Goal: Find specific page/section: Find specific page/section

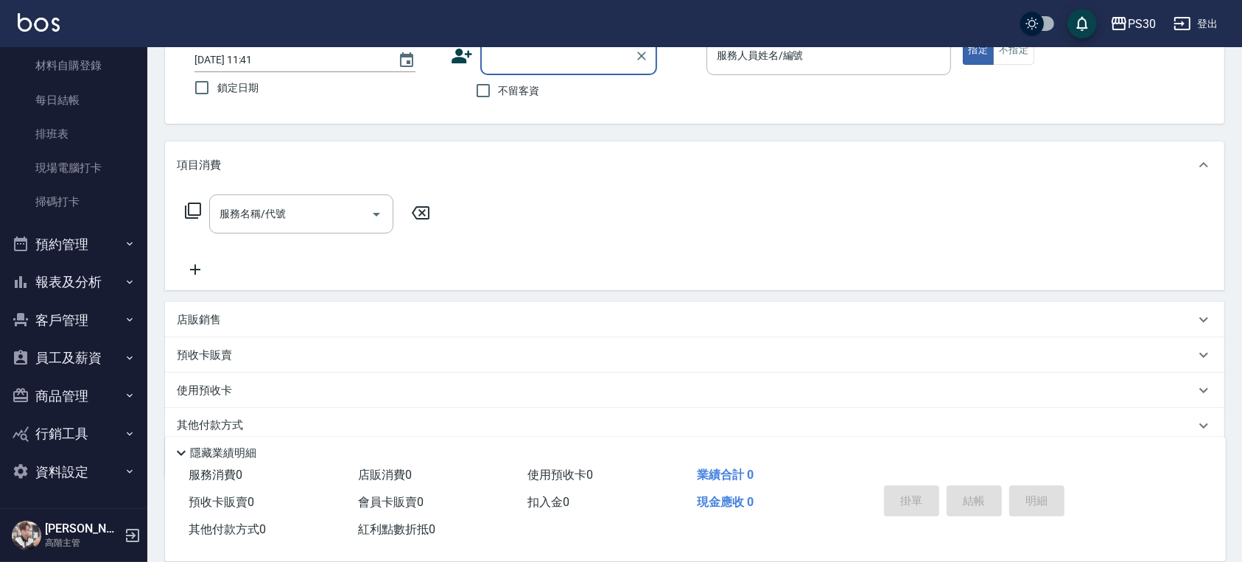
scroll to position [156, 0]
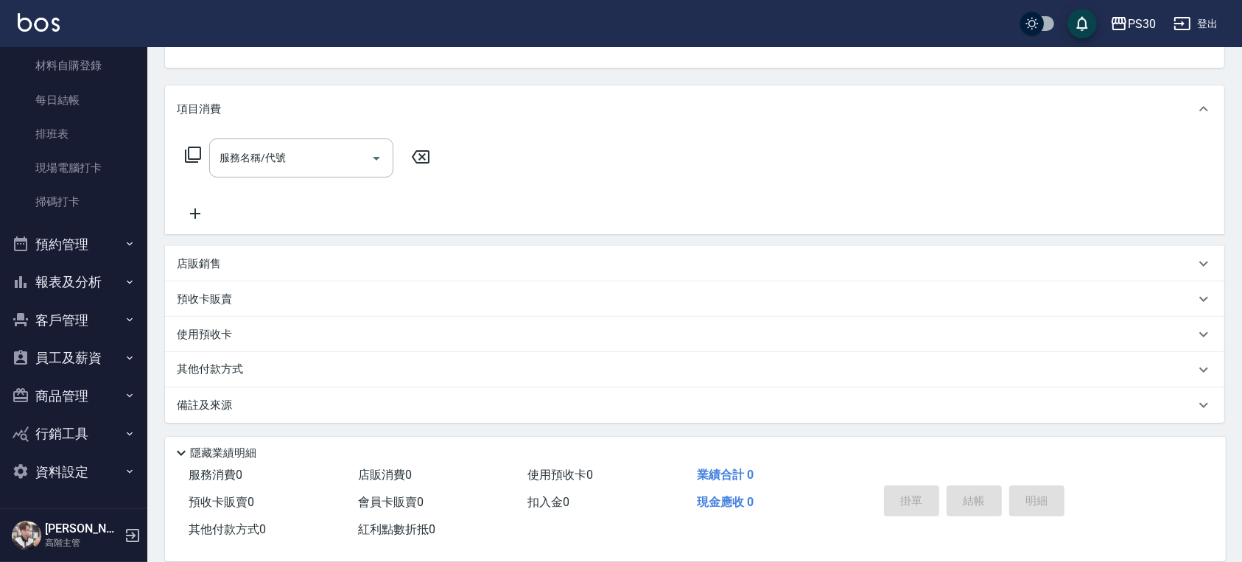
click at [88, 289] on button "報表及分析" at bounding box center [74, 282] width 136 height 38
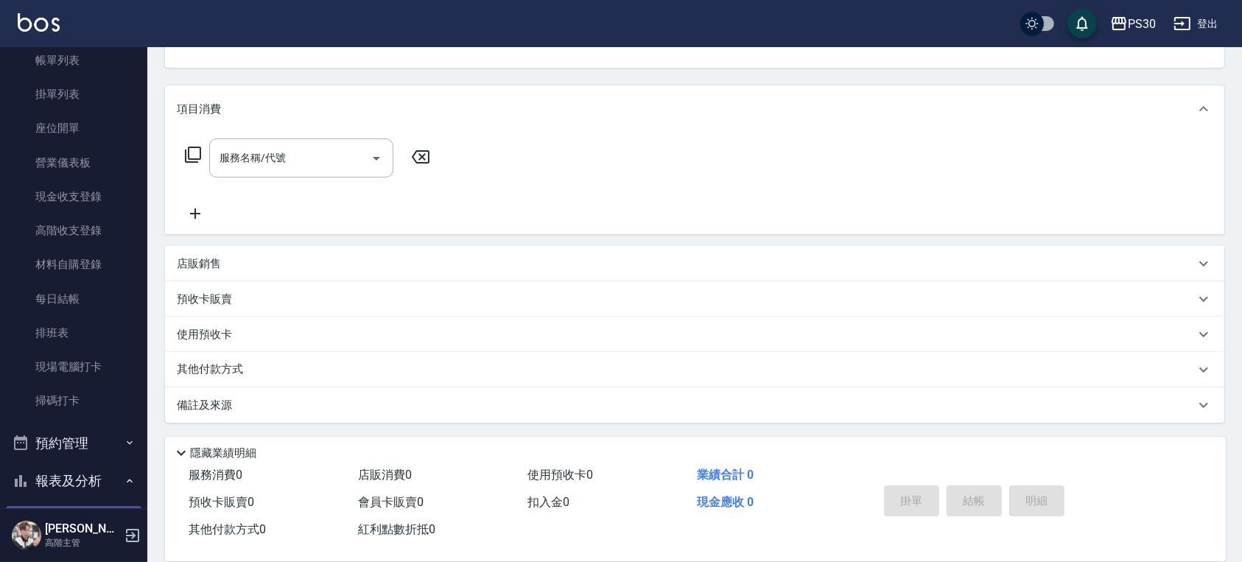
scroll to position [0, 0]
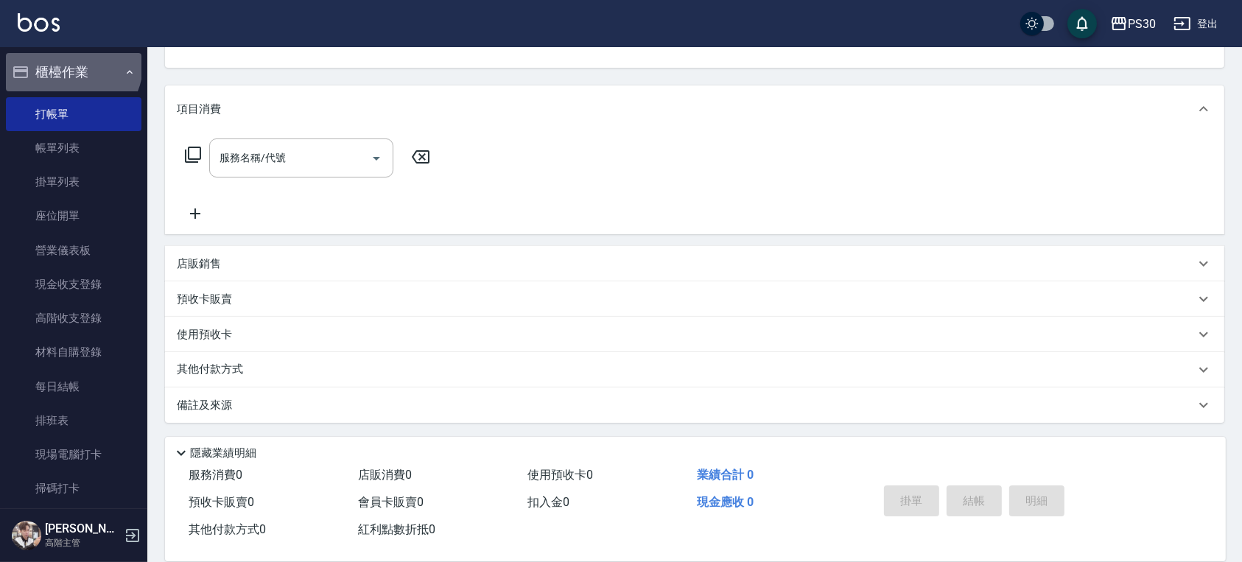
click at [71, 64] on button "櫃檯作業" at bounding box center [74, 72] width 136 height 38
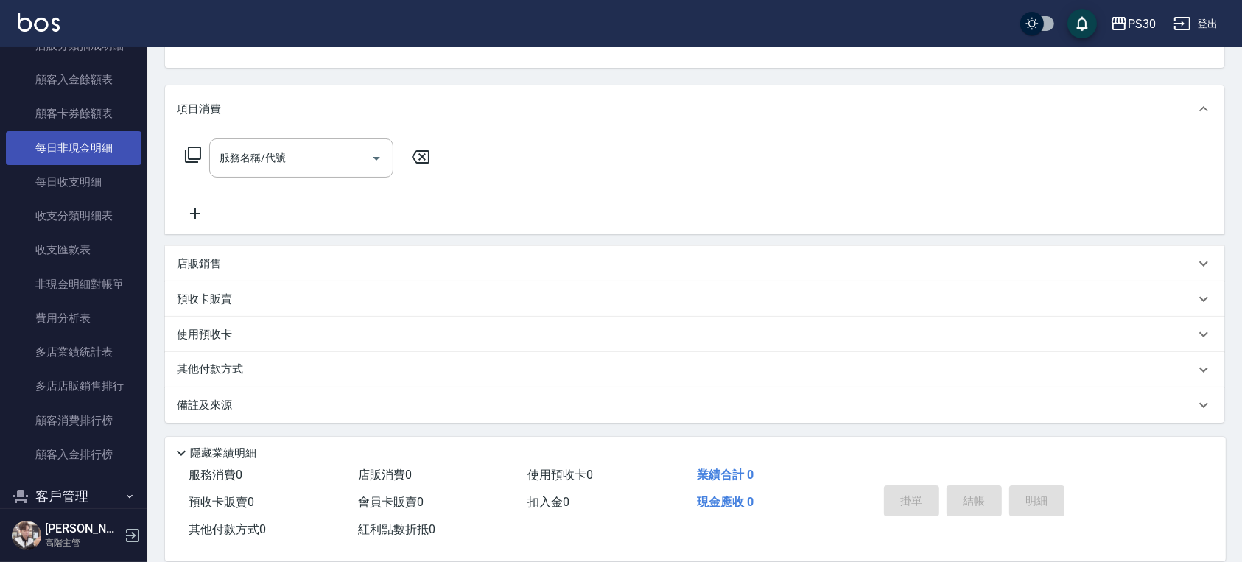
scroll to position [1308, 0]
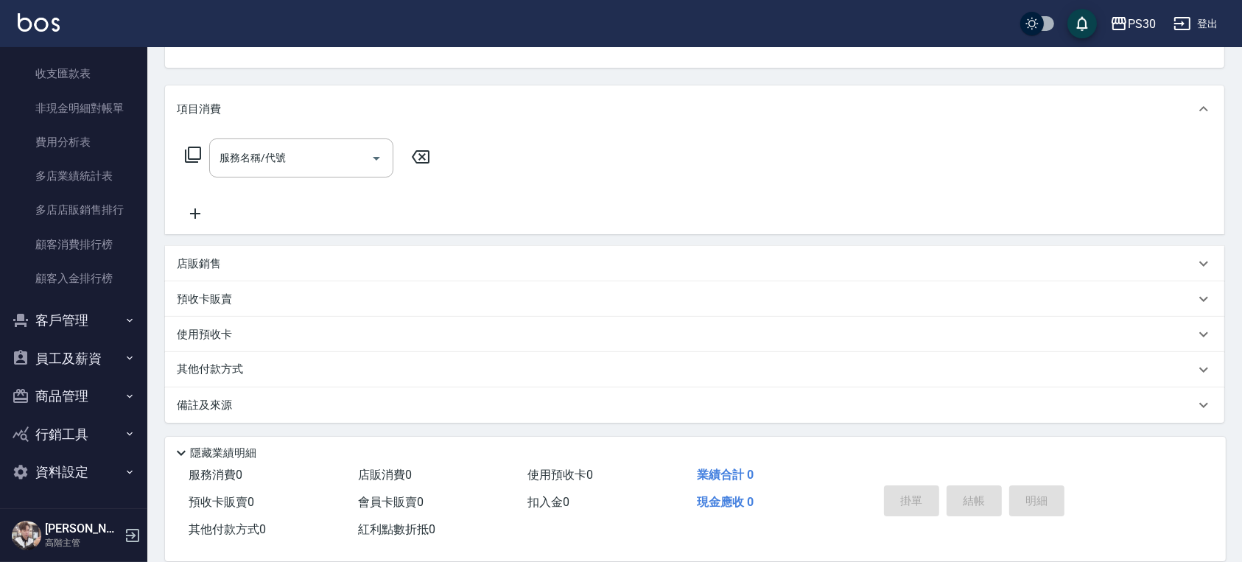
click at [99, 345] on button "員工及薪資" at bounding box center [74, 359] width 136 height 38
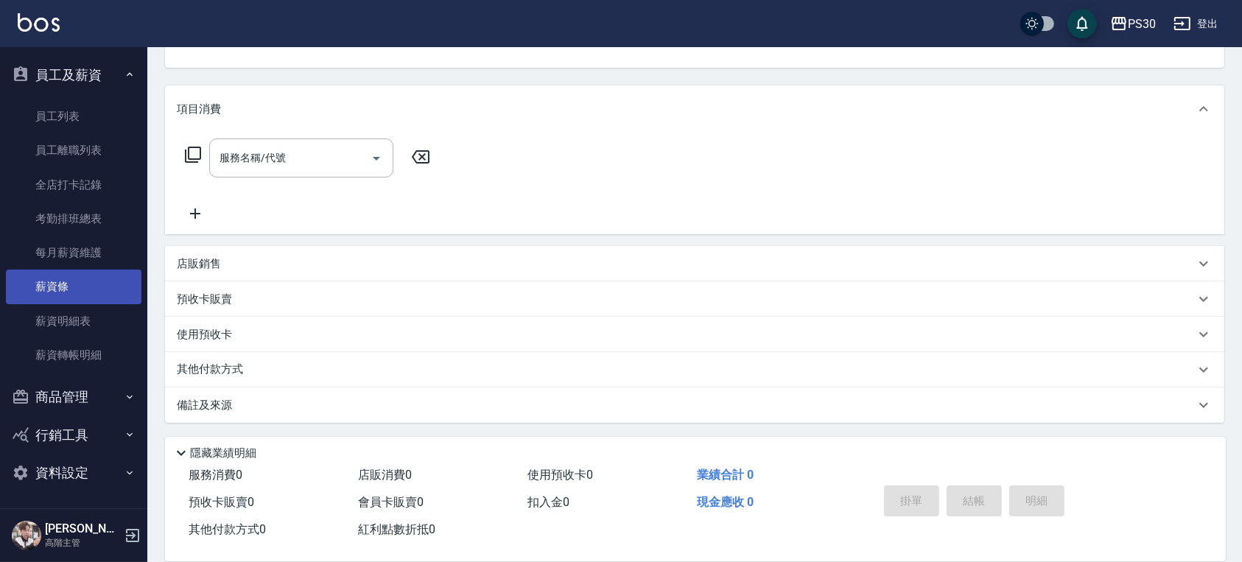
click at [73, 290] on link "薪資條" at bounding box center [74, 287] width 136 height 34
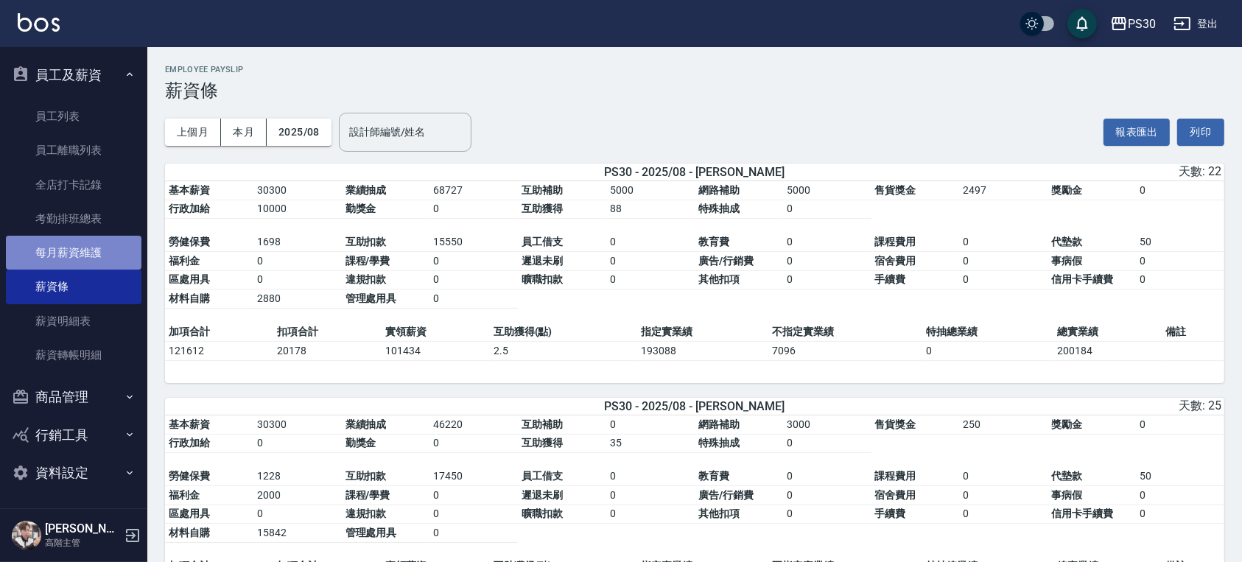
click at [80, 251] on link "每月薪資維護" at bounding box center [74, 253] width 136 height 34
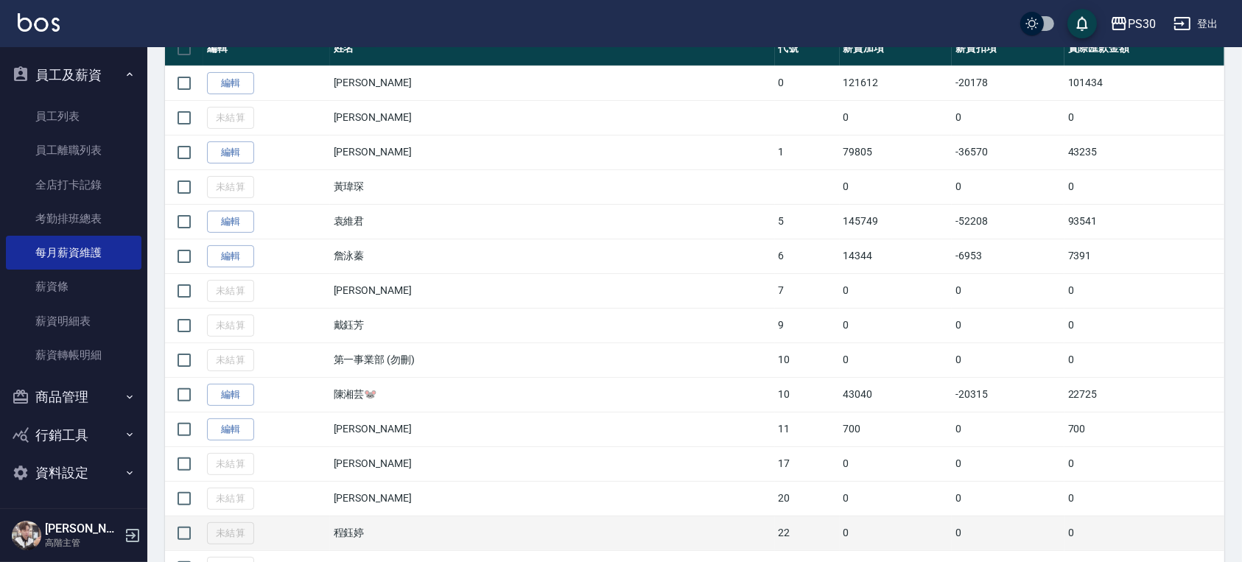
scroll to position [491, 0]
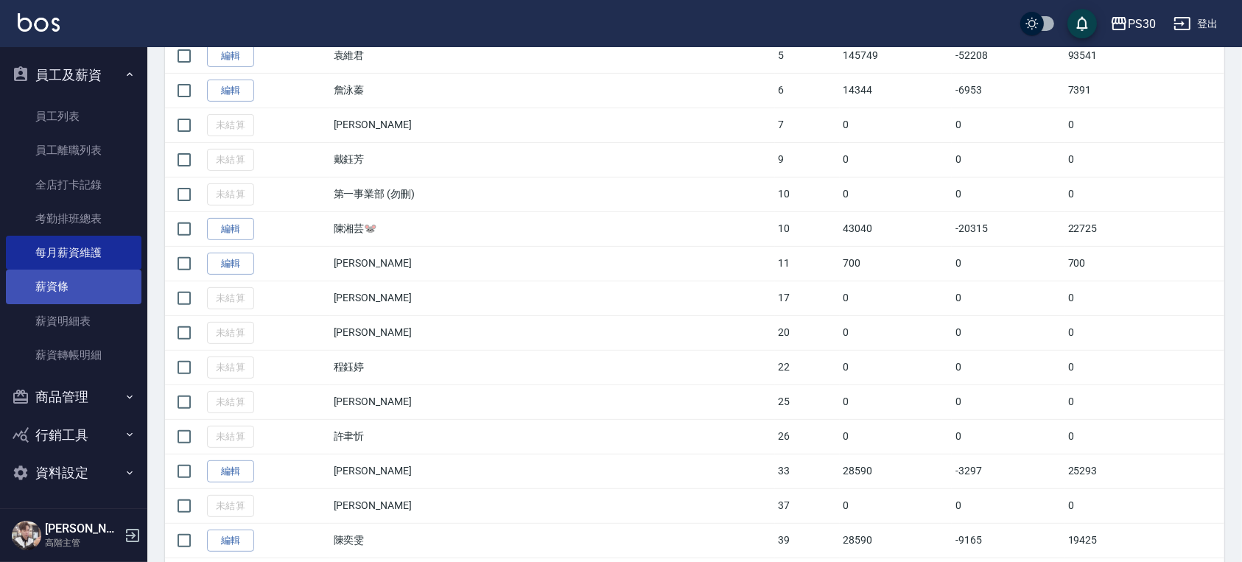
click at [100, 275] on link "薪資條" at bounding box center [74, 287] width 136 height 34
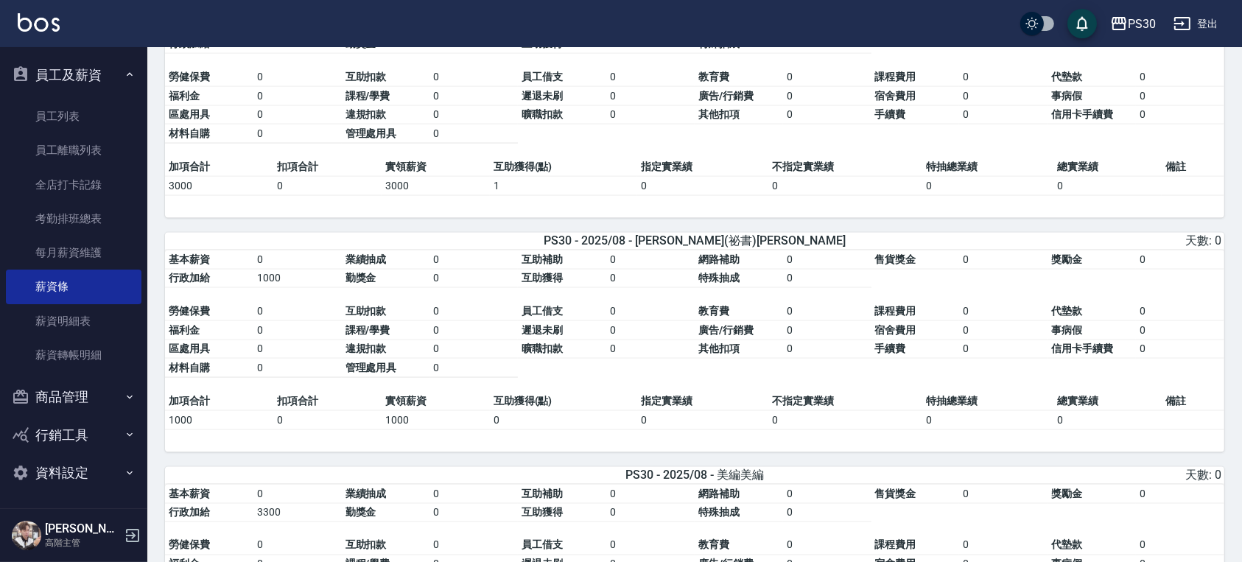
scroll to position [2451, 0]
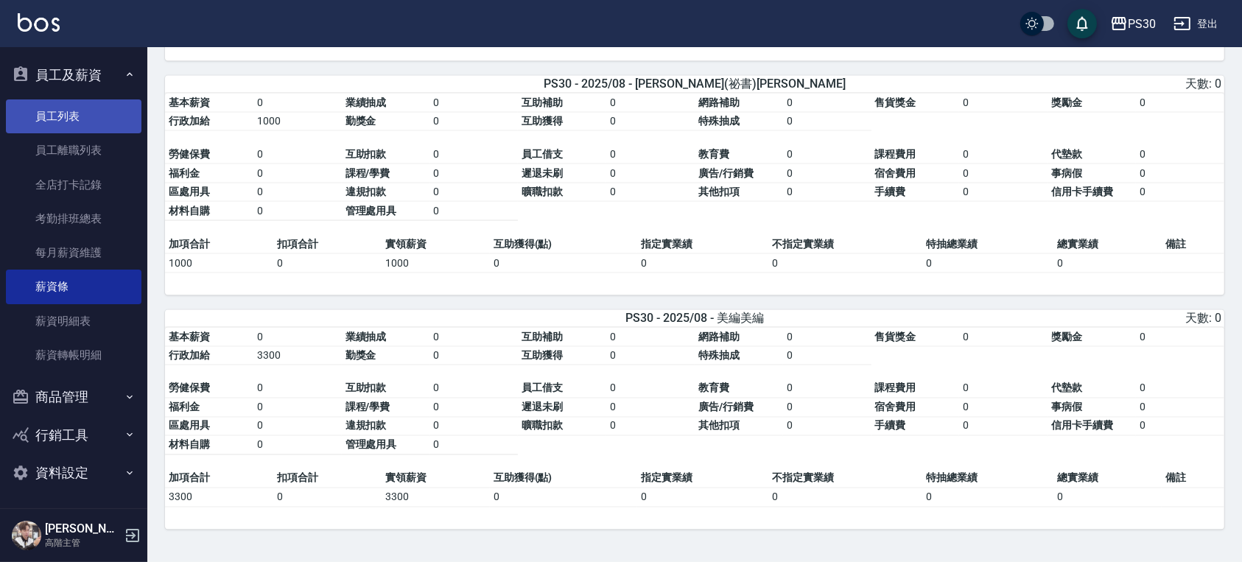
click at [40, 116] on link "員工列表" at bounding box center [74, 116] width 136 height 34
